Goal: Navigation & Orientation: Find specific page/section

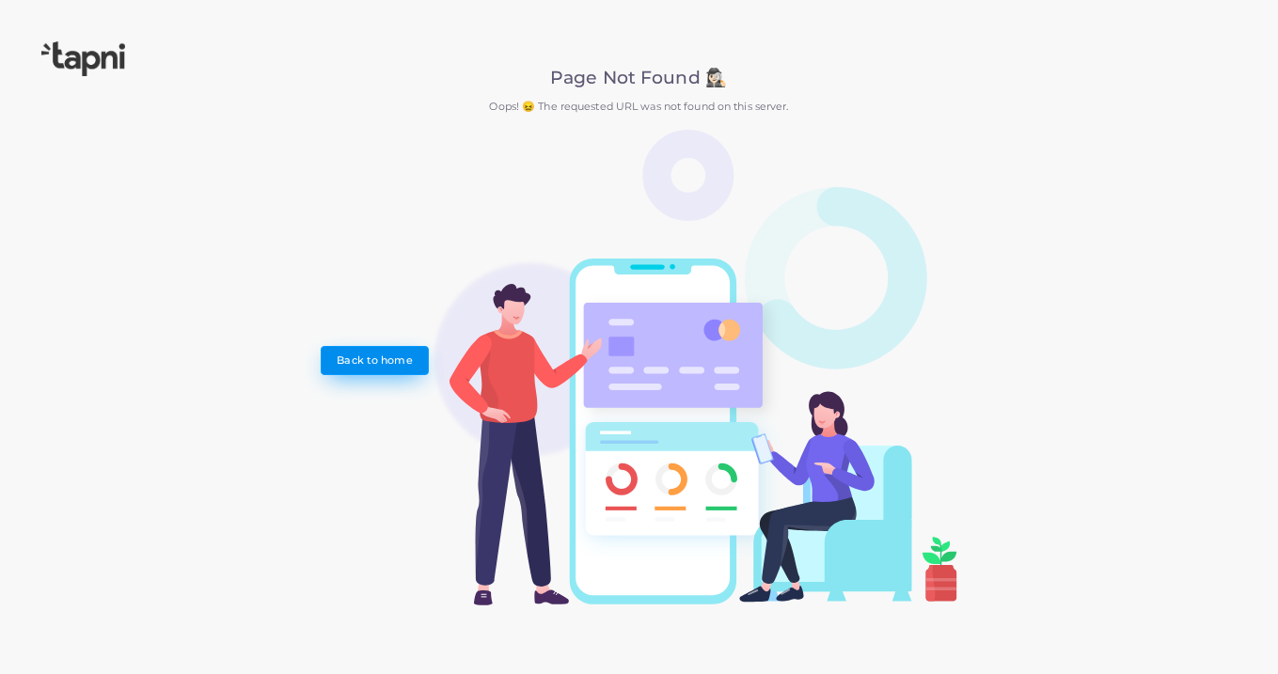
click at [372, 373] on link "Back to home" at bounding box center [375, 360] width 108 height 28
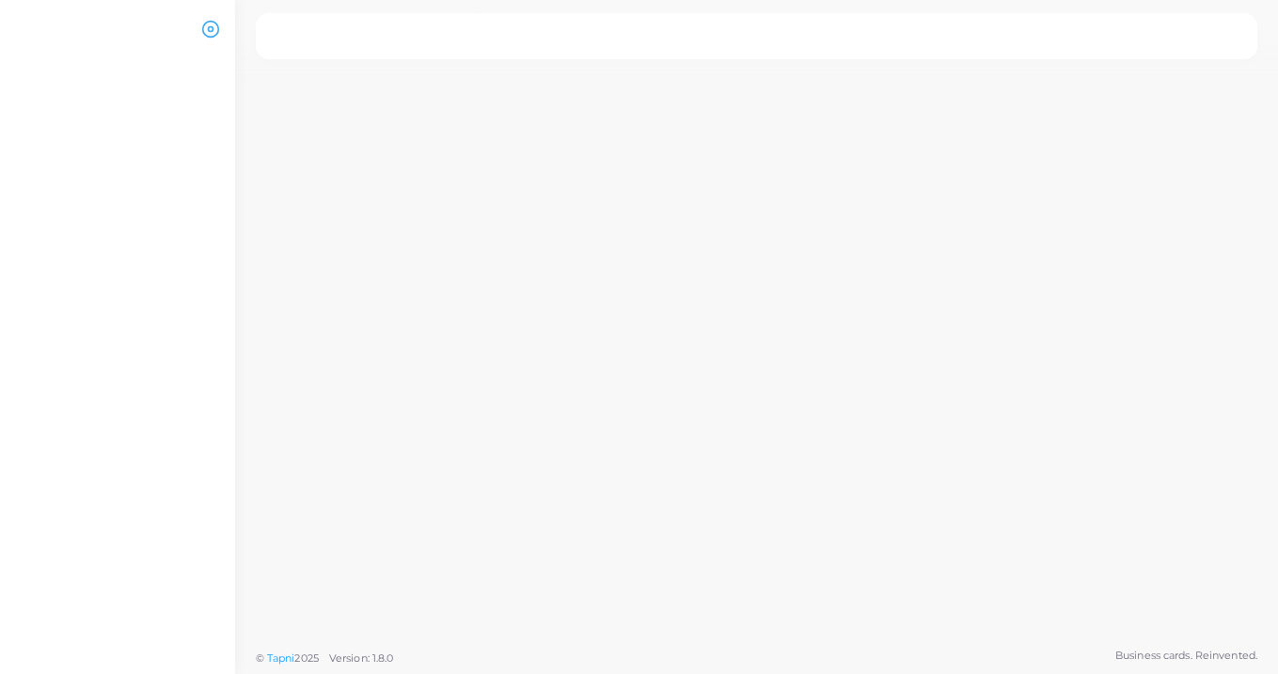
click at [212, 30] on circle at bounding box center [211, 29] width 5 height 5
click at [212, 30] on icon at bounding box center [210, 29] width 19 height 19
